Goal: Information Seeking & Learning: Learn about a topic

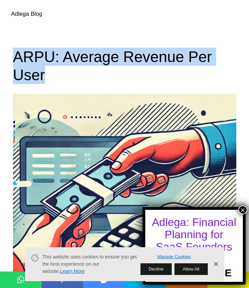
drag, startPoint x: 232, startPoint y: 63, endPoint x: 15, endPoint y: 58, distance: 217.4
click at [15, 58] on h1 "ARPU: Average Revenue Per User" at bounding box center [124, 66] width 223 height 36
copy h1 "ARPU: Average Revenue Per User"
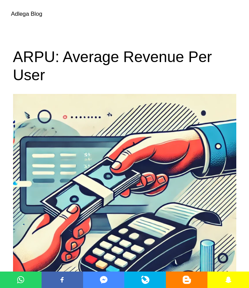
scroll to position [191, 0]
